Goal: Navigation & Orientation: Find specific page/section

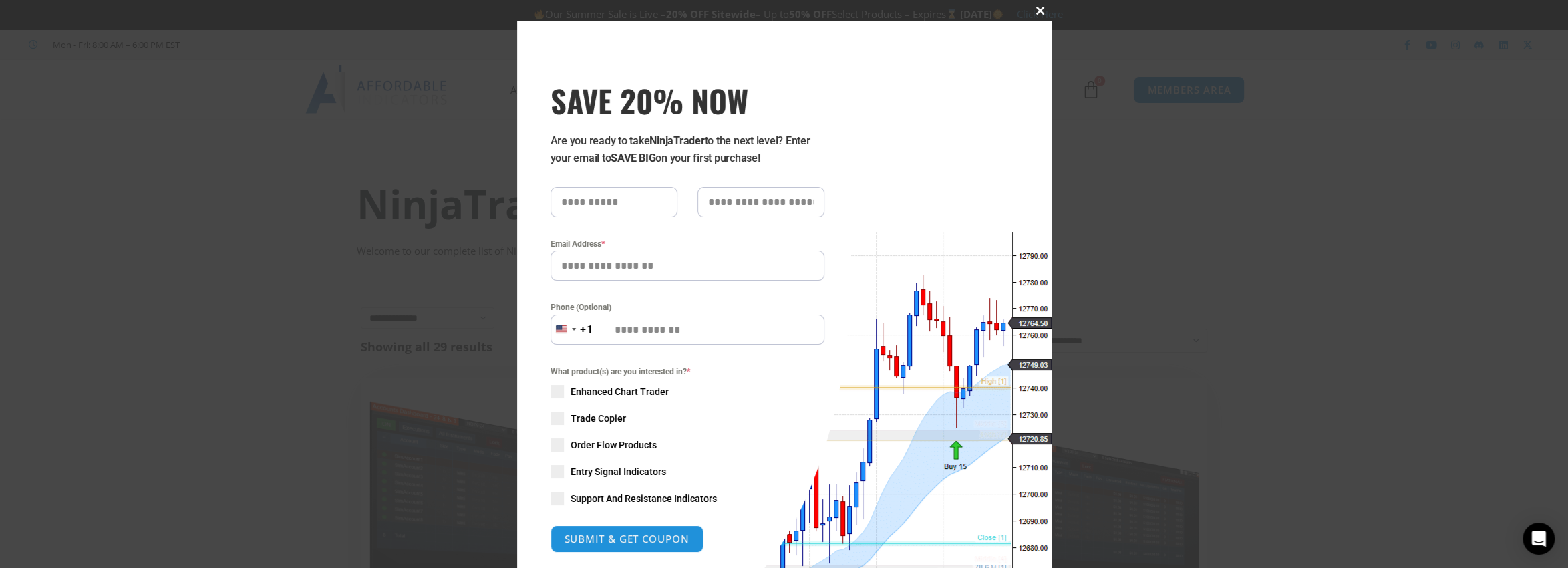
click at [1033, 12] on span at bounding box center [1041, 11] width 21 height 8
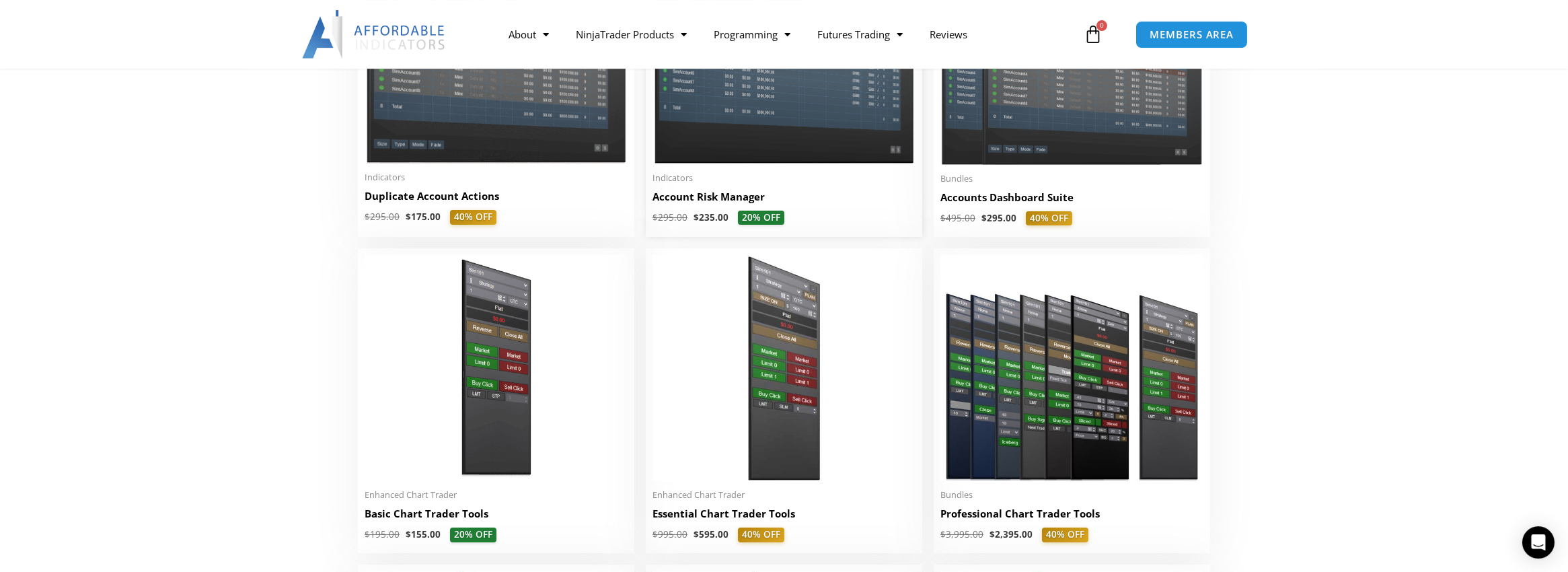
scroll to position [493, 0]
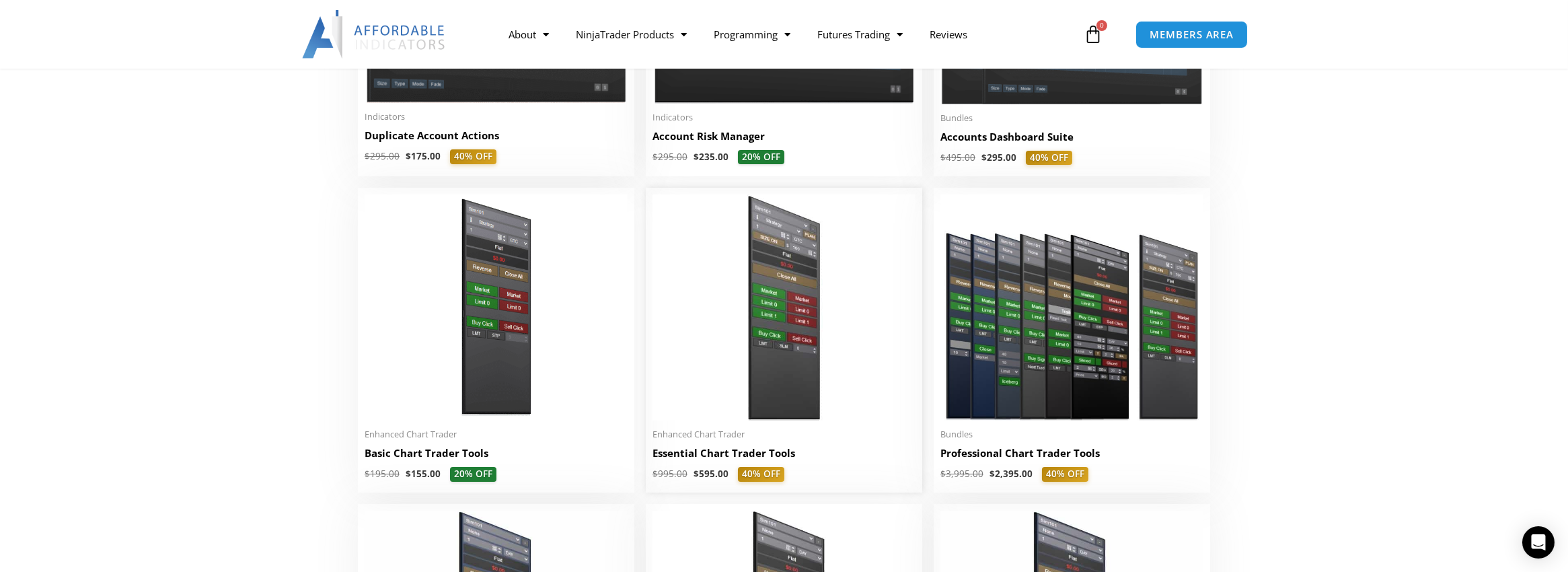
click at [764, 283] on img at bounding box center [784, 307] width 262 height 226
click at [783, 291] on img at bounding box center [784, 307] width 262 height 226
click at [700, 261] on img at bounding box center [784, 307] width 262 height 226
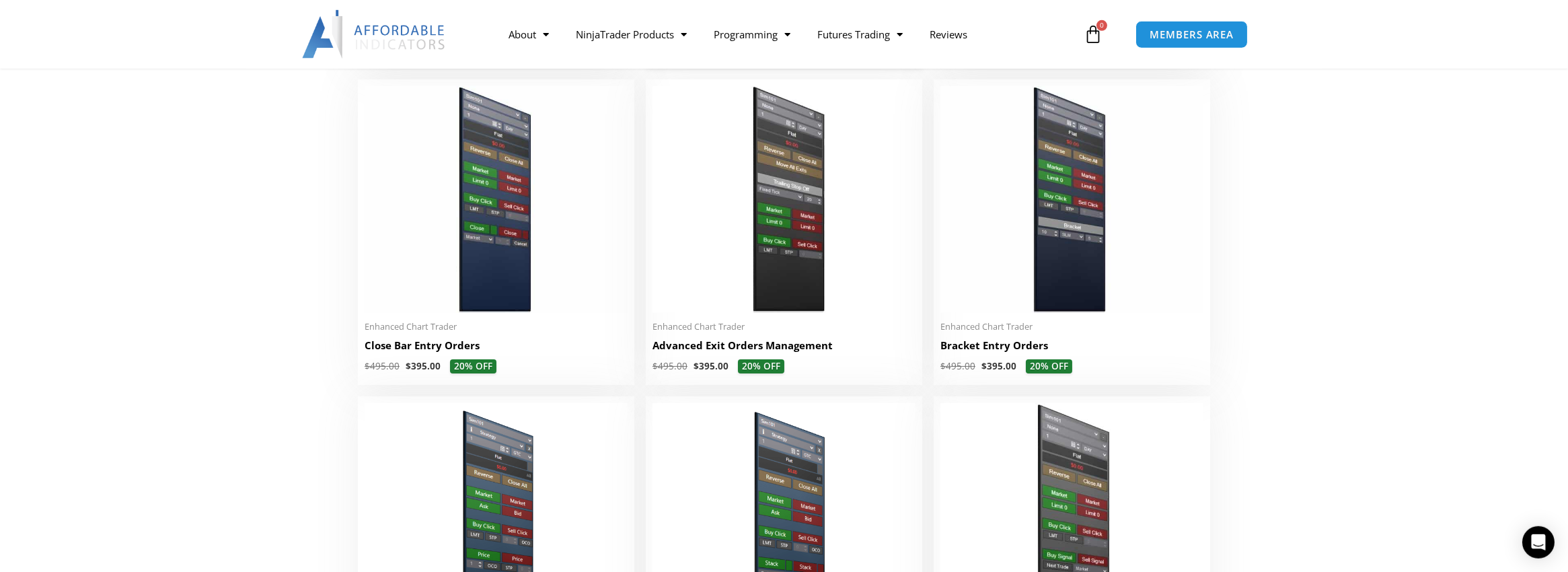
scroll to position [986, 0]
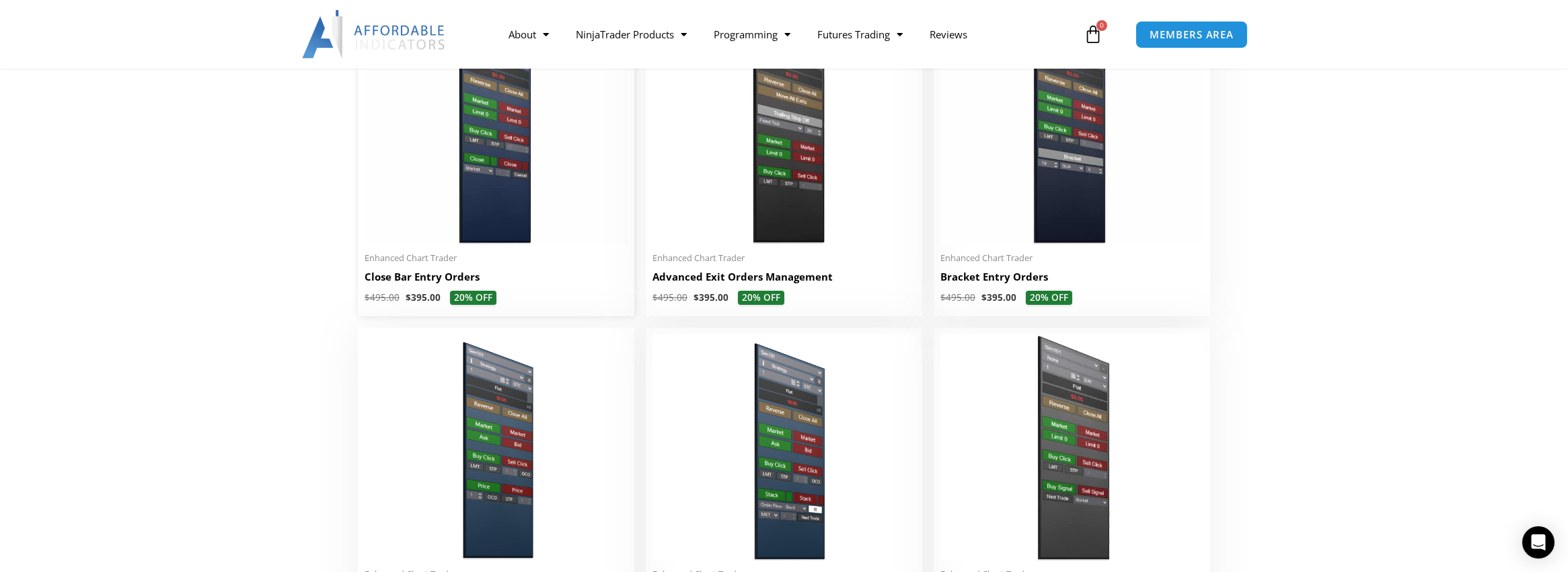
click at [509, 210] on img at bounding box center [496, 130] width 262 height 226
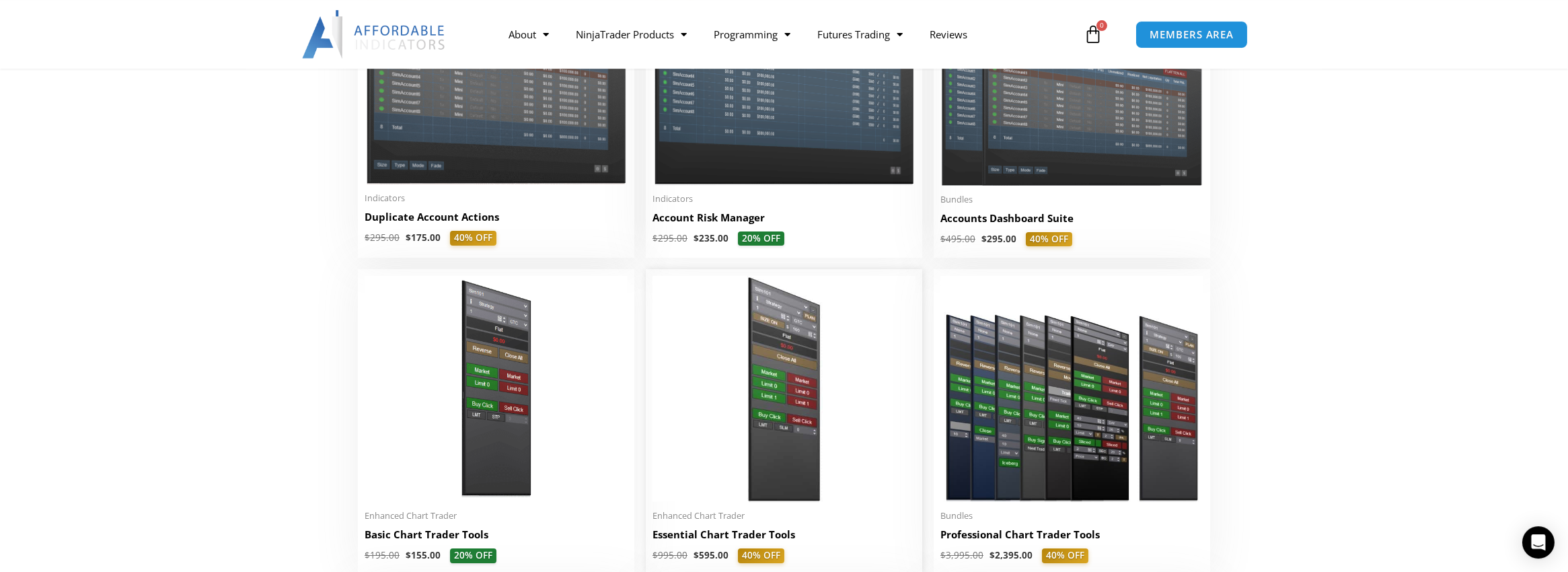
scroll to position [493, 0]
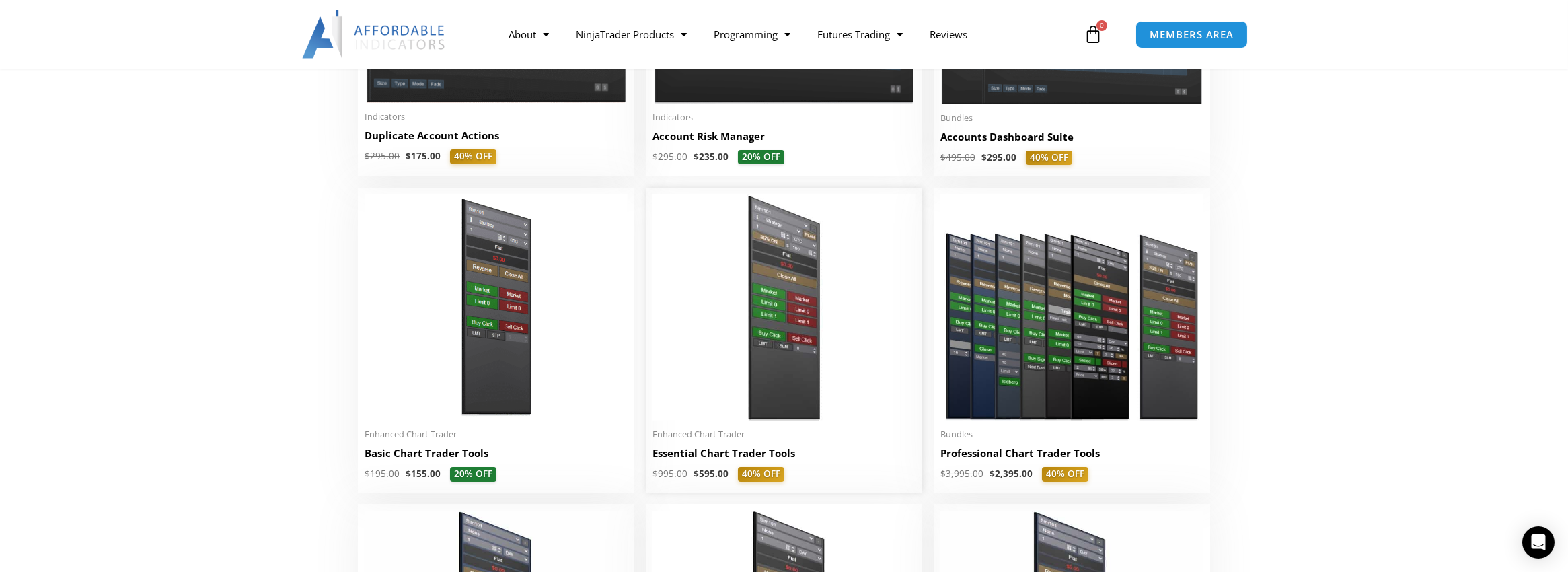
click at [708, 453] on h2 "Essential Chart Trader Tools" at bounding box center [784, 453] width 262 height 14
click at [832, 256] on img at bounding box center [784, 307] width 262 height 226
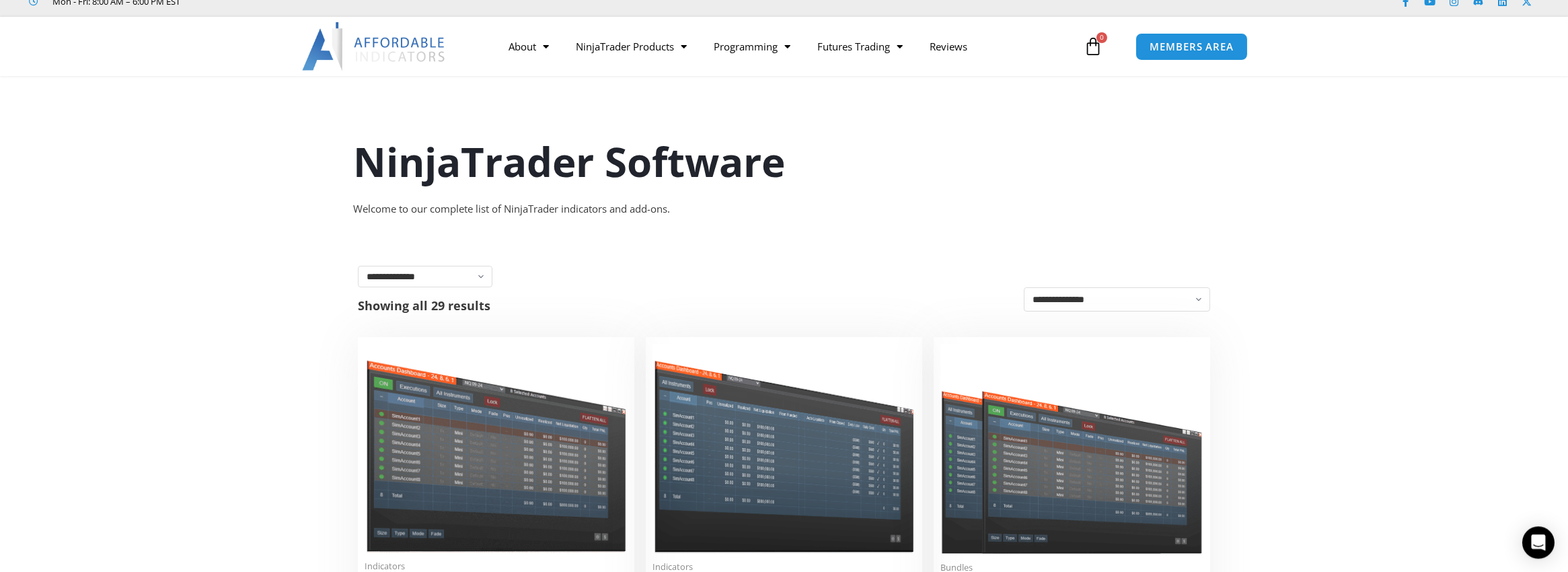
scroll to position [0, 0]
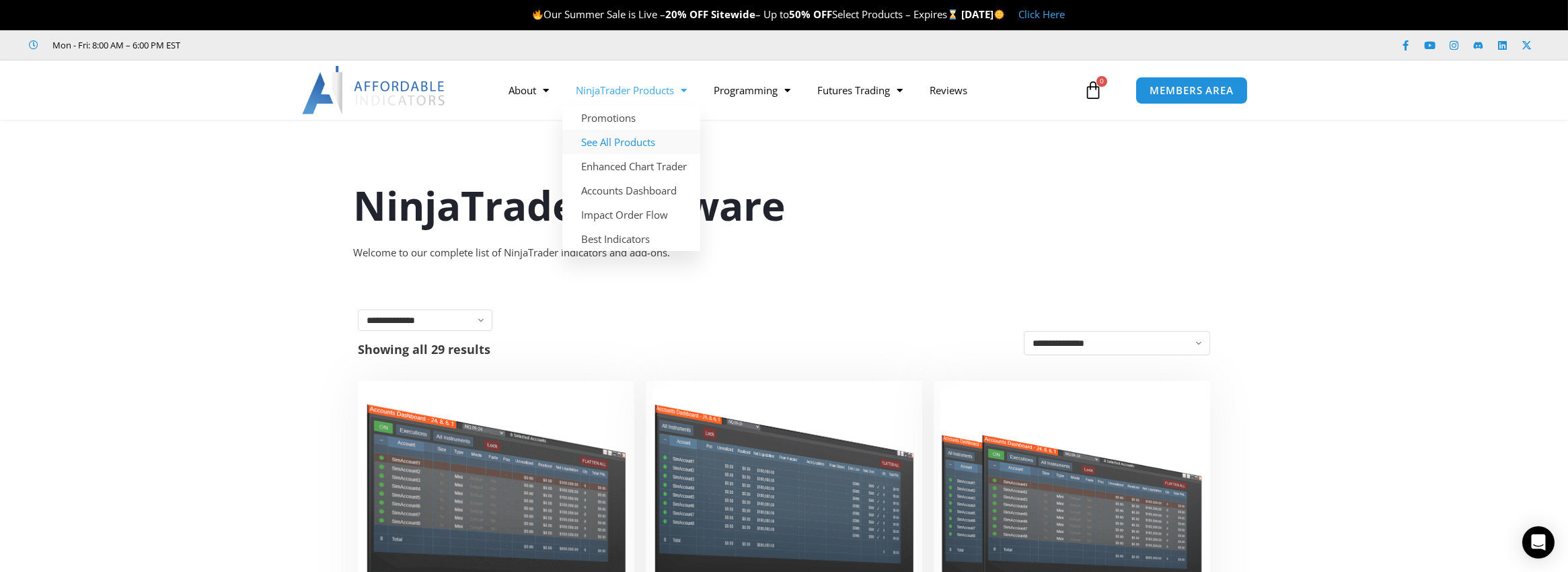
click at [631, 139] on link "See All Products" at bounding box center [631, 142] width 138 height 24
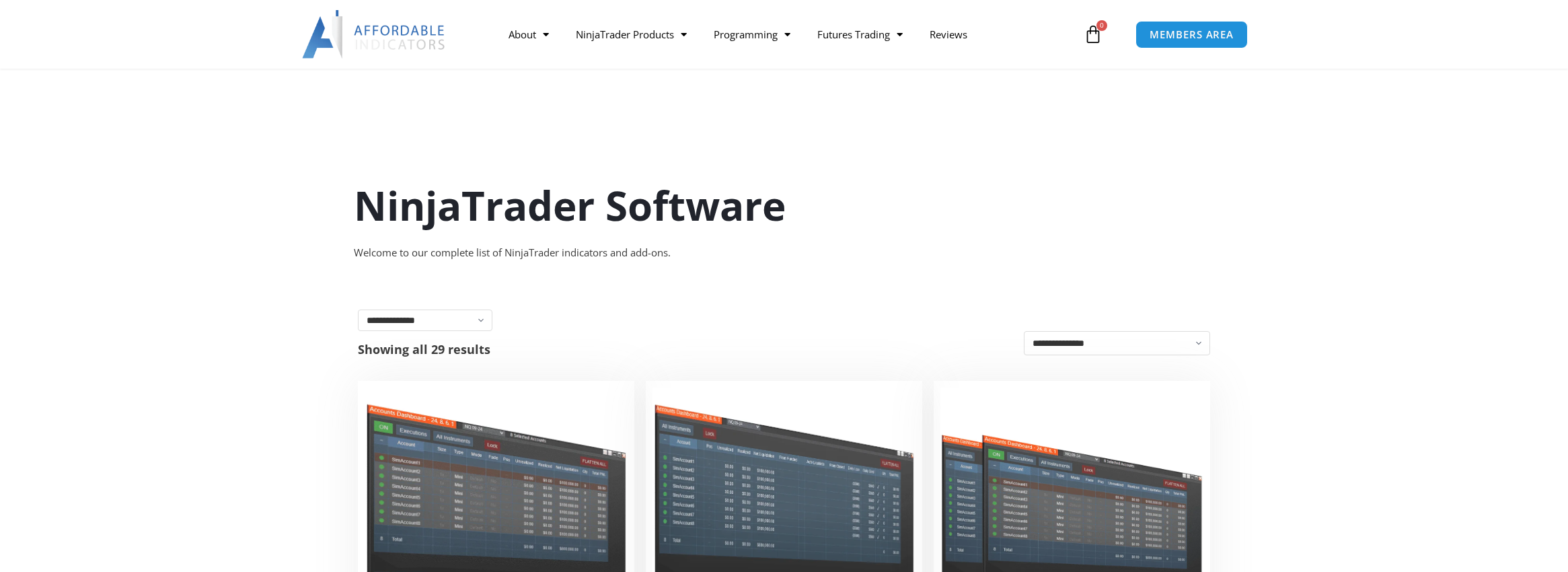
scroll to position [247, 0]
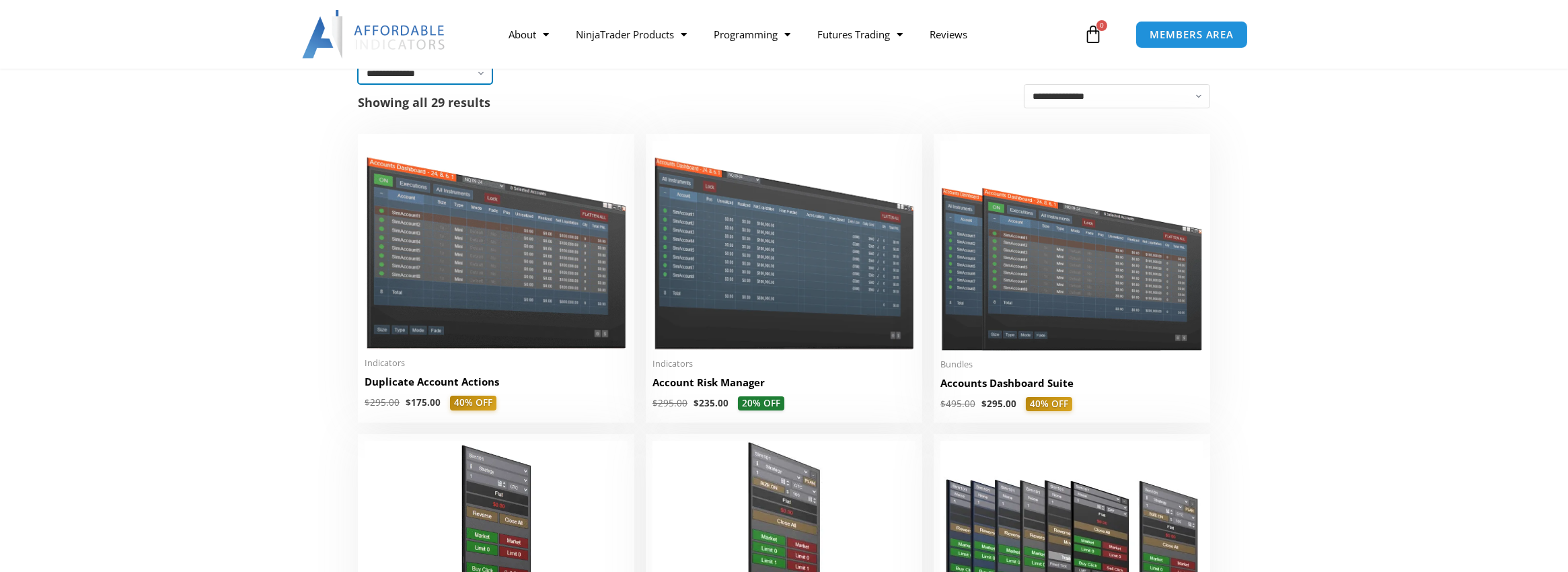
click at [465, 78] on select "**********" at bounding box center [424, 73] width 134 height 22
